Goal: Information Seeking & Learning: Learn about a topic

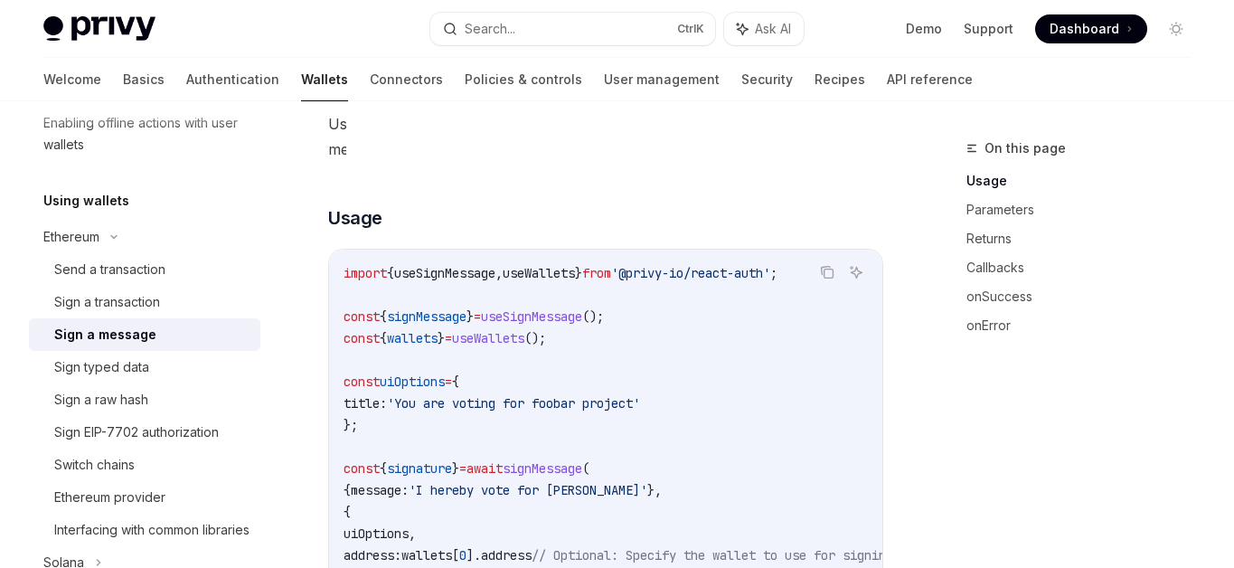
scroll to position [277, 0]
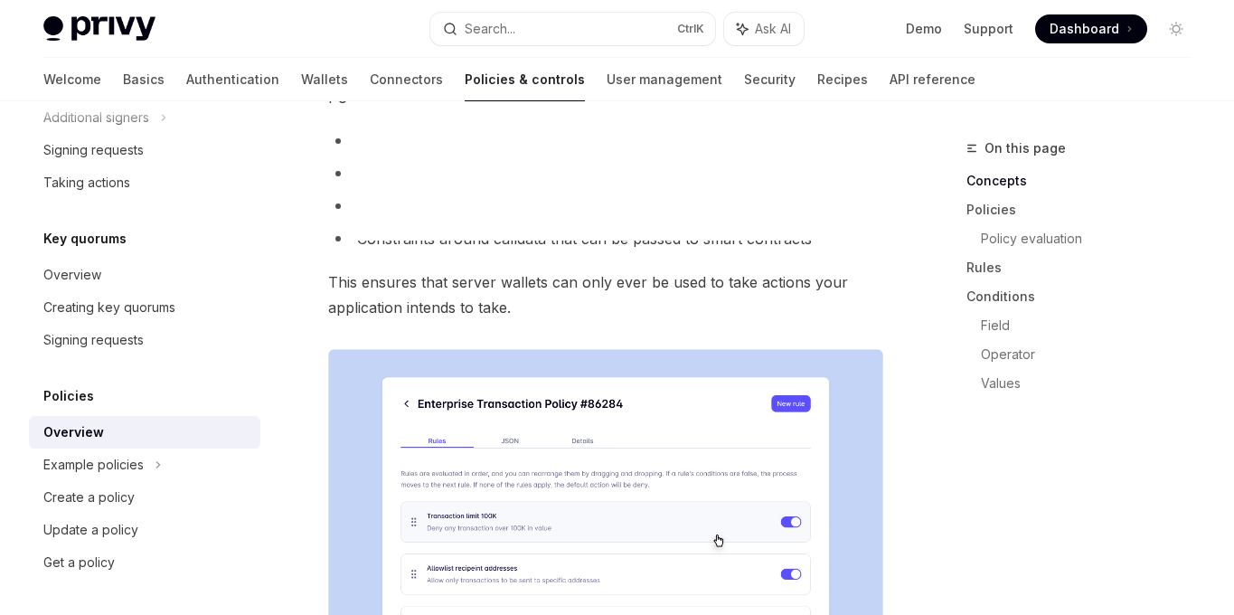
scroll to position [231, 0]
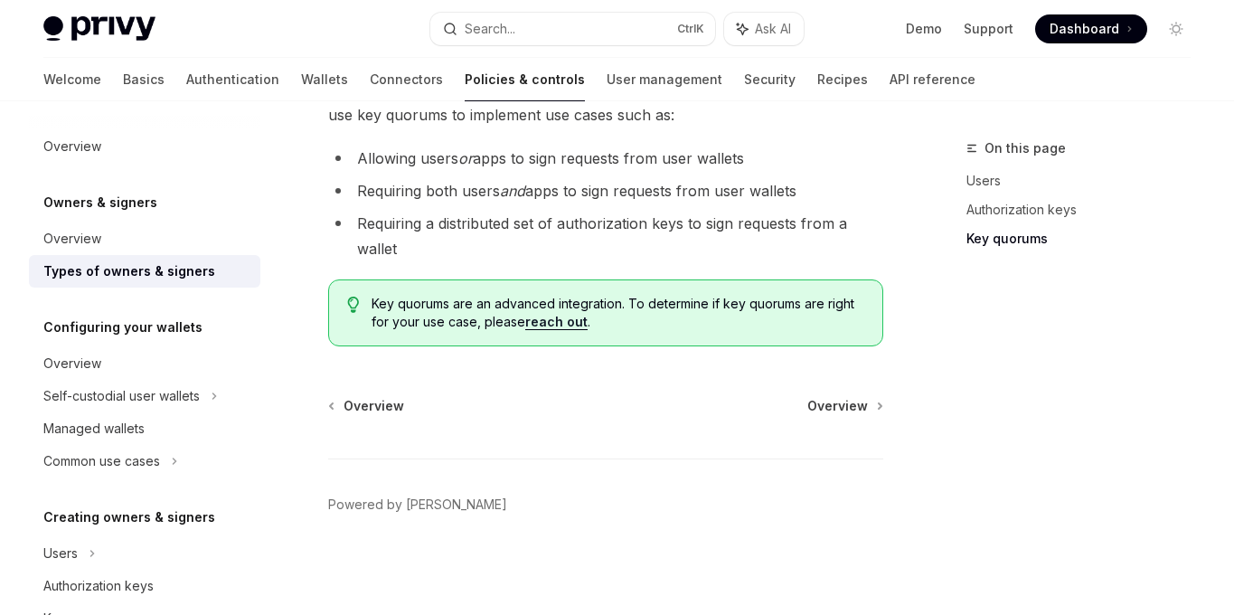
scroll to position [865, 0]
